Goal: Check status: Check status

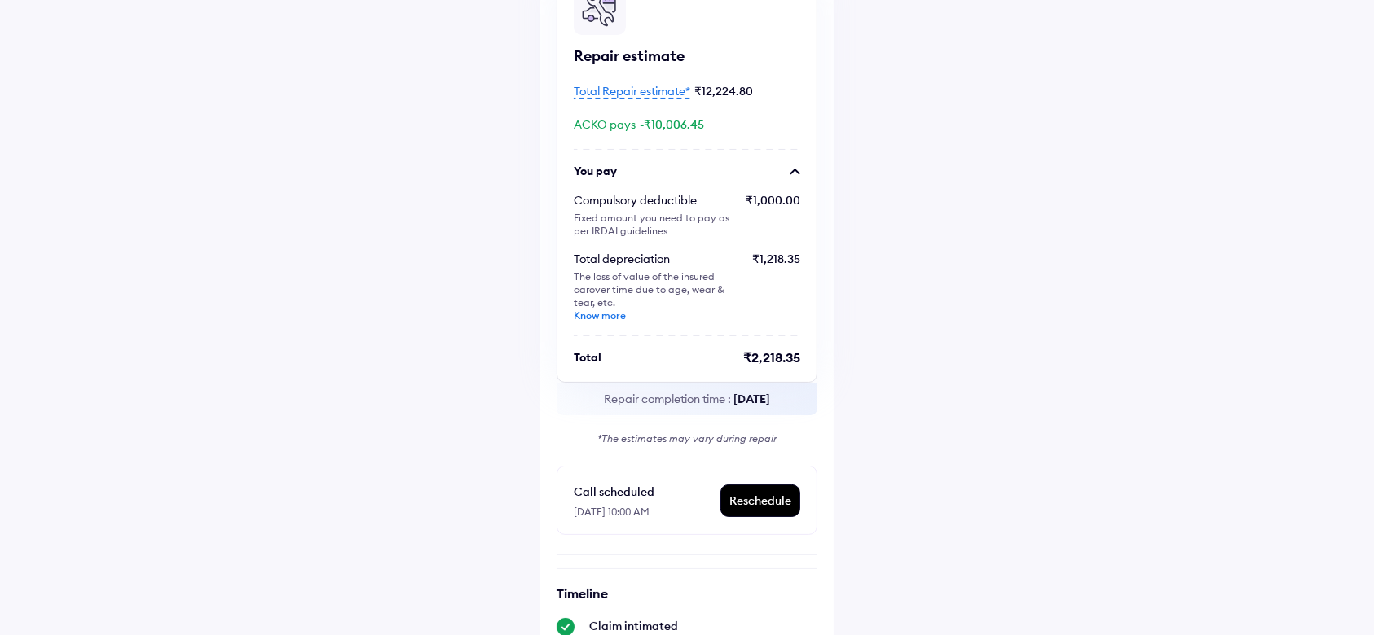
scroll to position [125, 0]
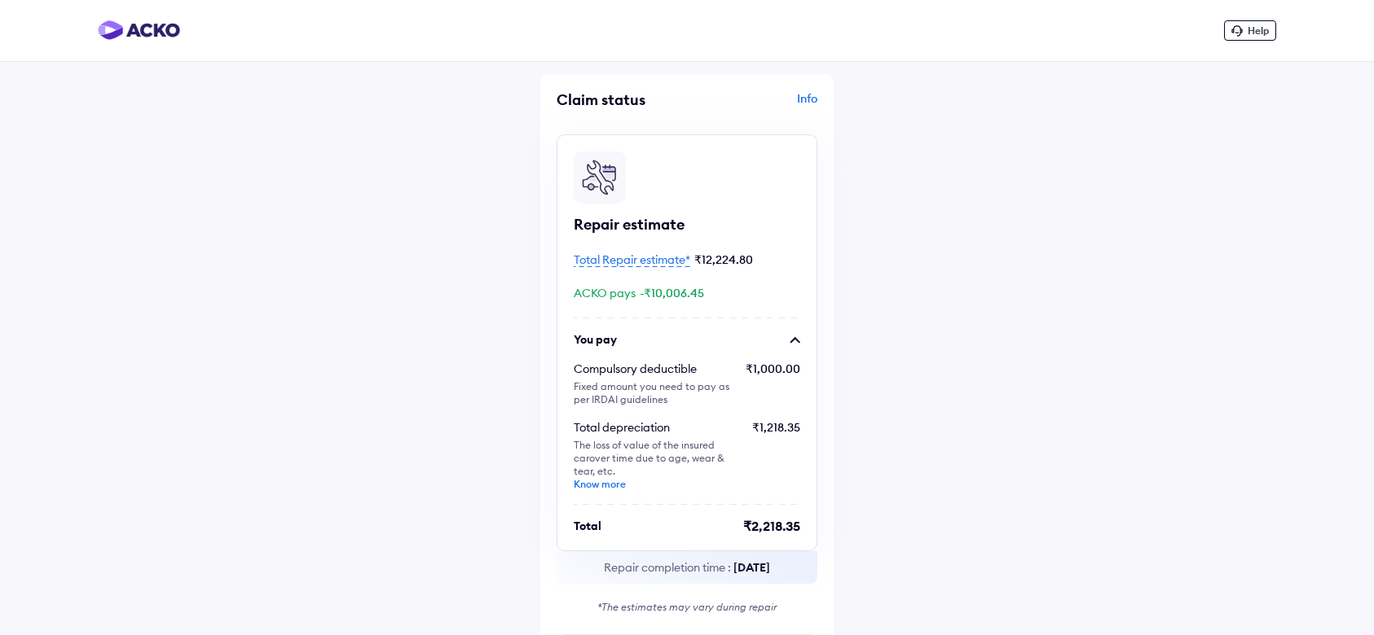
scroll to position [652, 0]
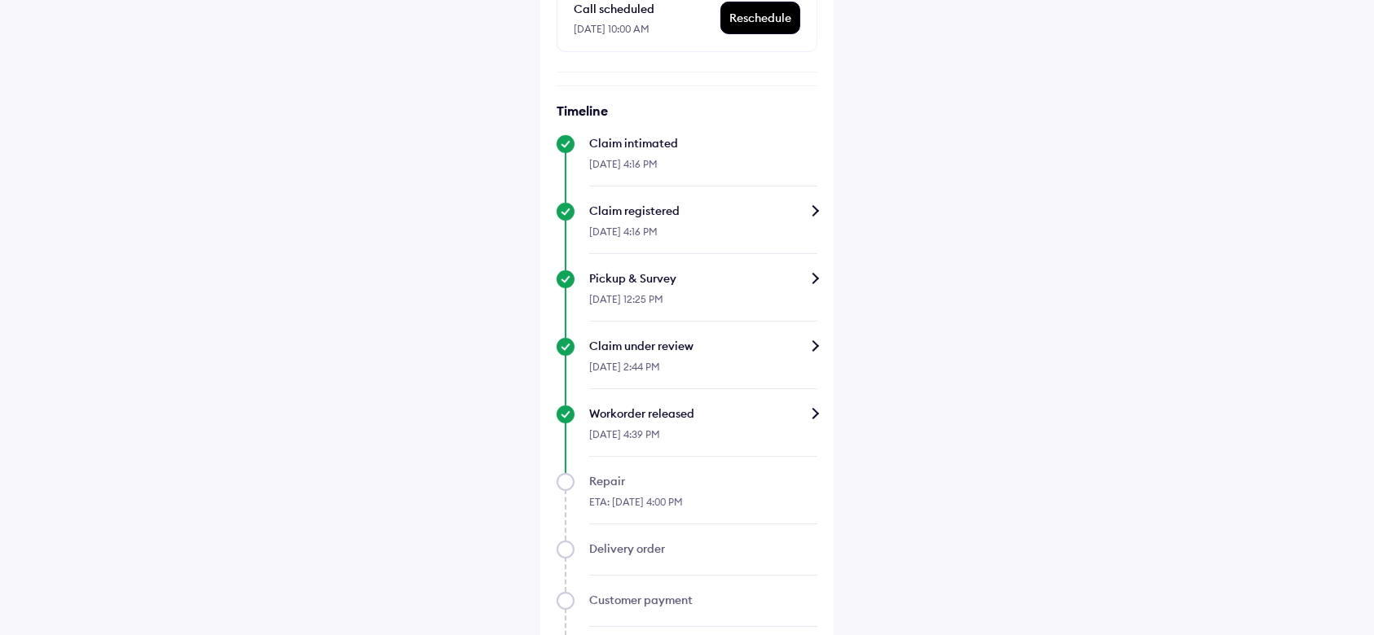
click at [814, 282] on div "Pickup & Survey" at bounding box center [703, 278] width 228 height 16
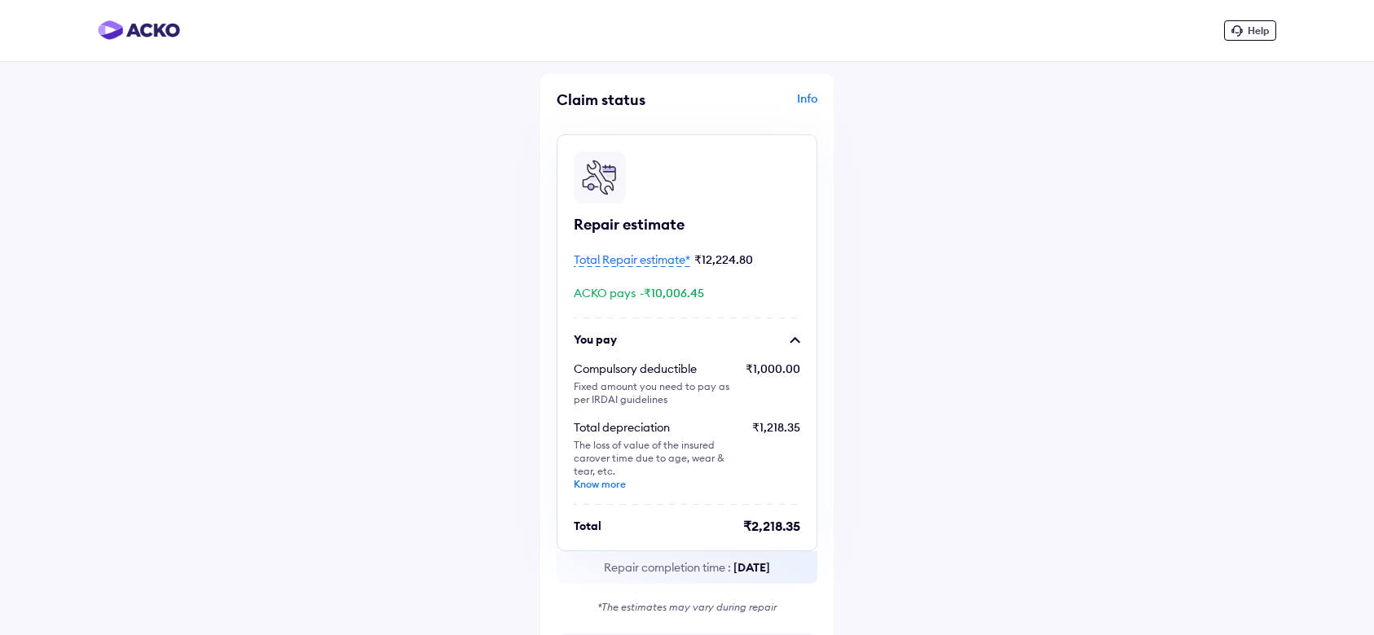
scroll to position [652, 0]
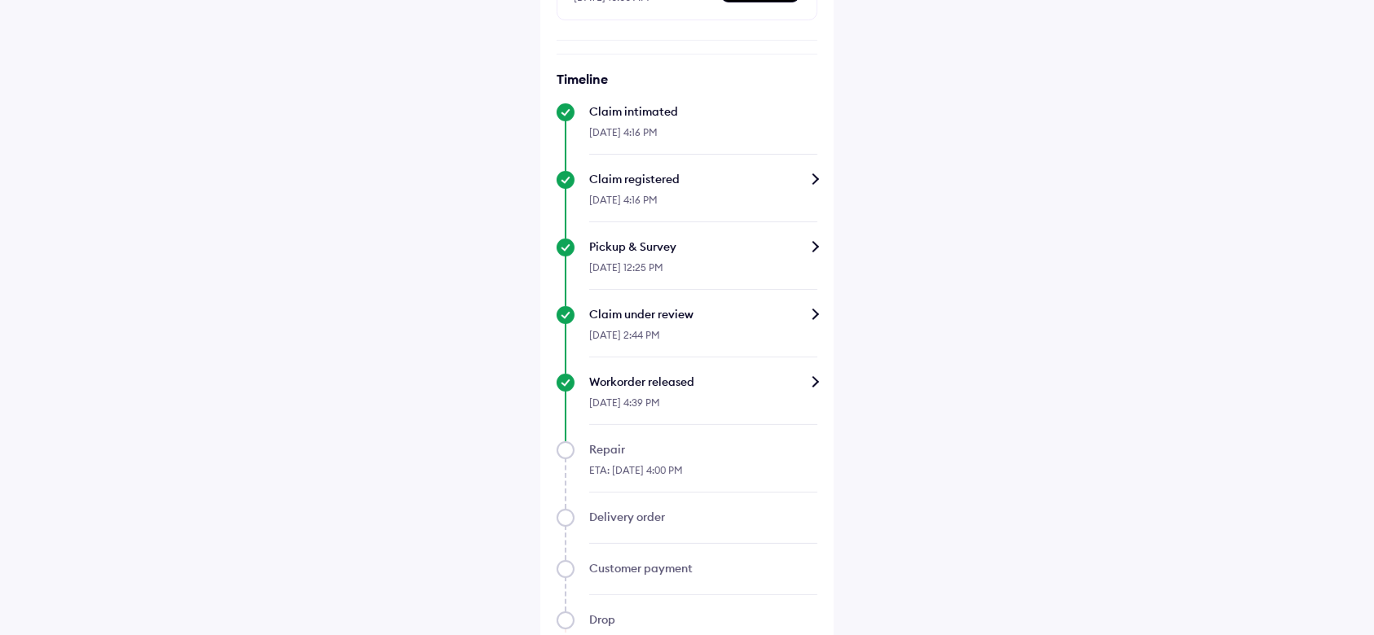
scroll to position [760, 0]
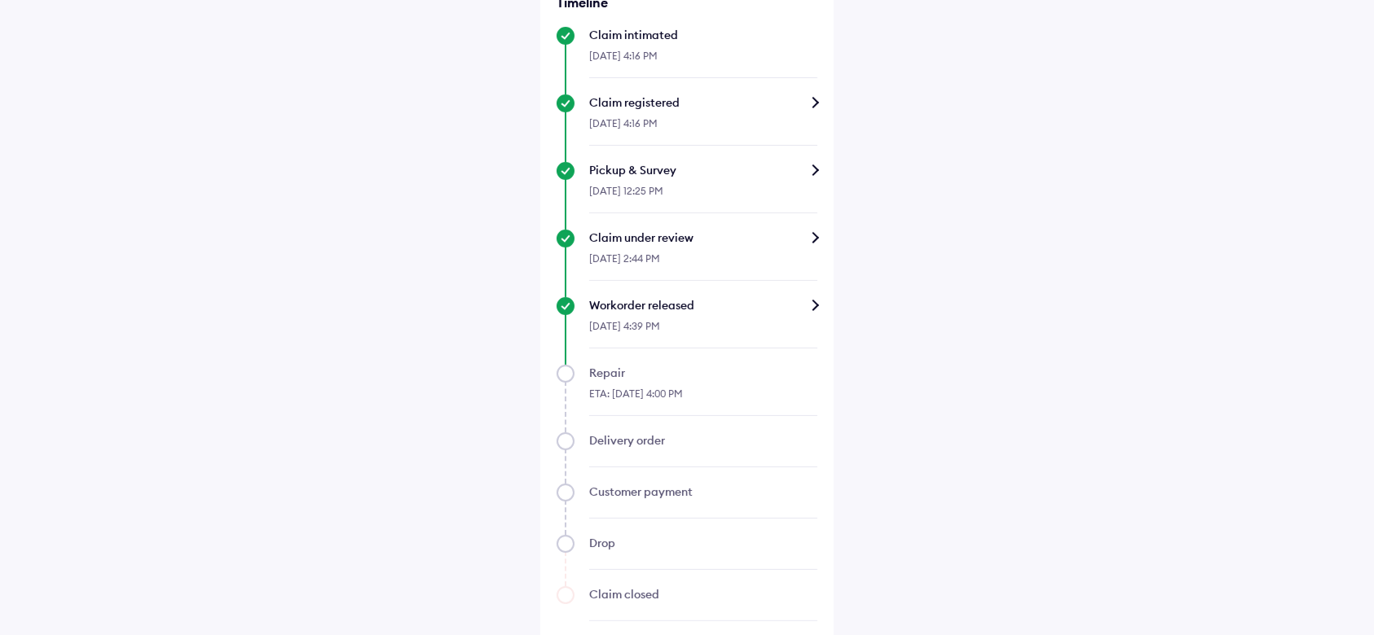
click at [809, 306] on div "Workorder released" at bounding box center [703, 305] width 228 height 16
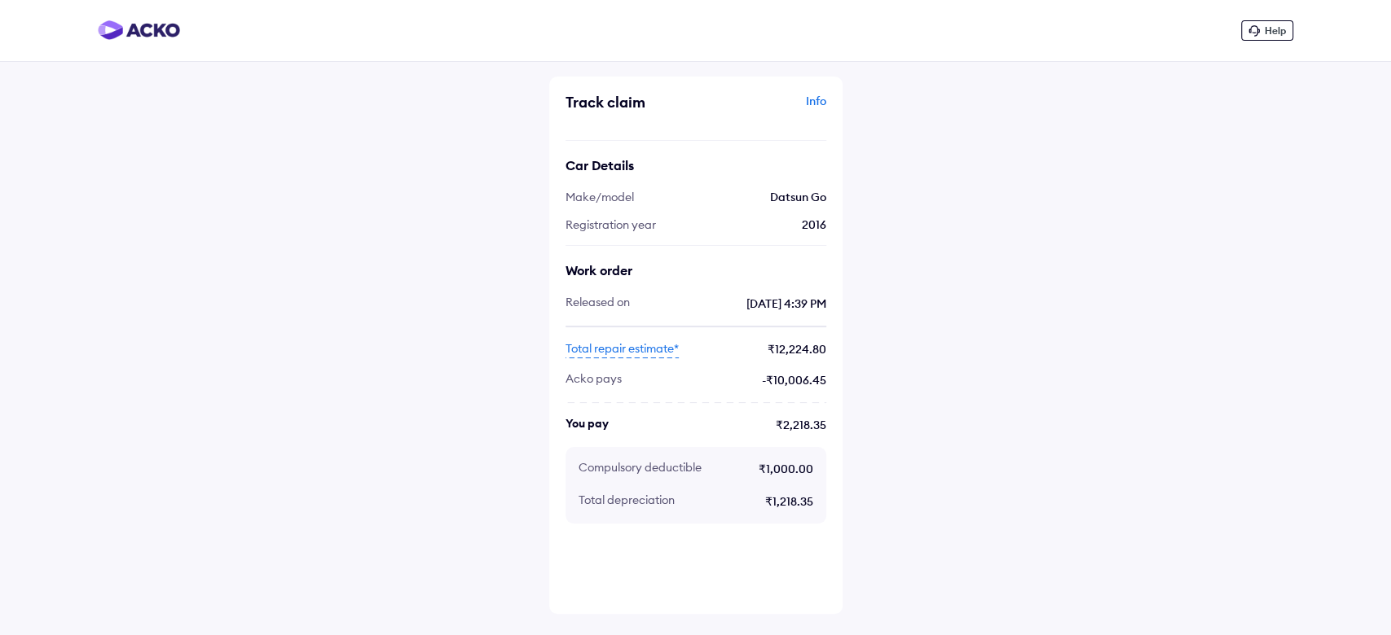
click at [630, 354] on span "Total repair estimate*" at bounding box center [621, 350] width 113 height 18
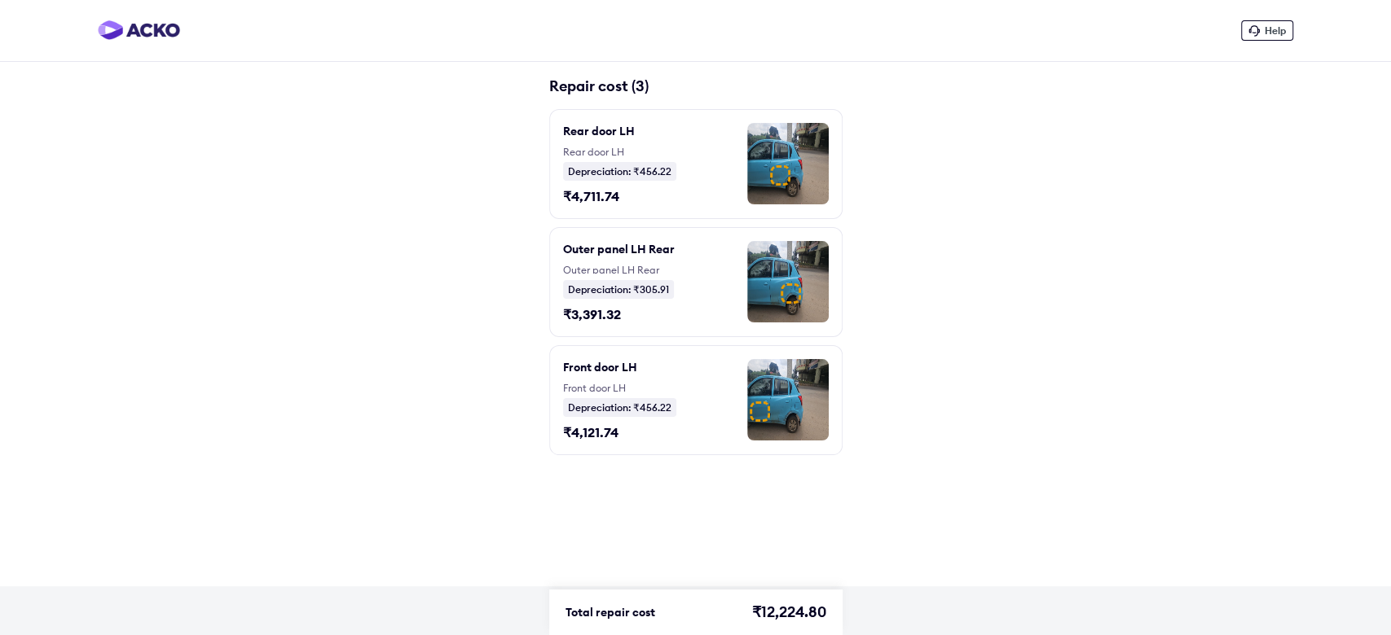
click at [753, 397] on img at bounding box center [787, 399] width 81 height 81
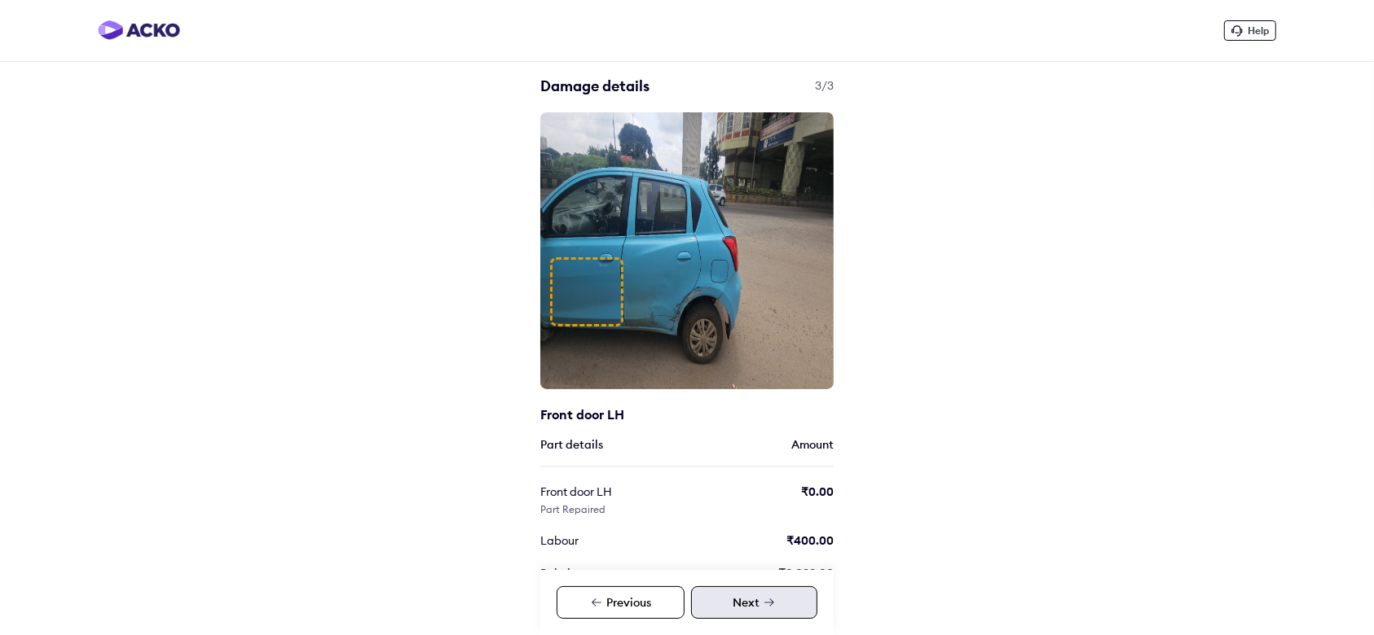
scroll to position [7, 0]
